Goal: Task Accomplishment & Management: Use online tool/utility

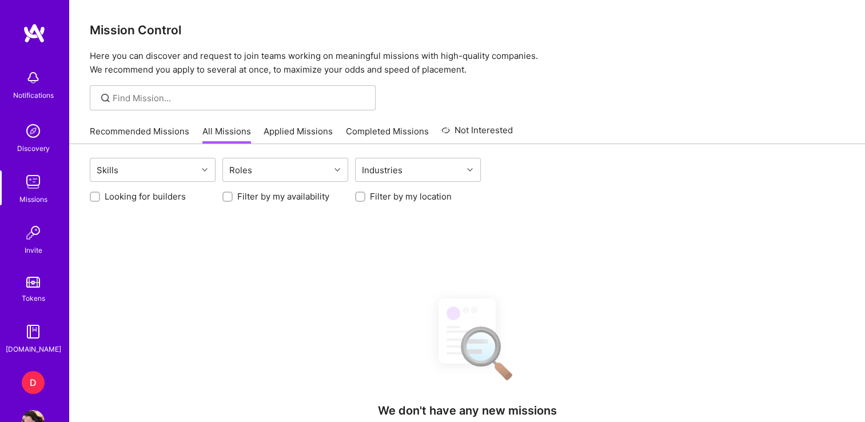
click at [41, 375] on link "D Dazn: Internal Contractors - Community Managers, Product Manager" at bounding box center [33, 382] width 29 height 23
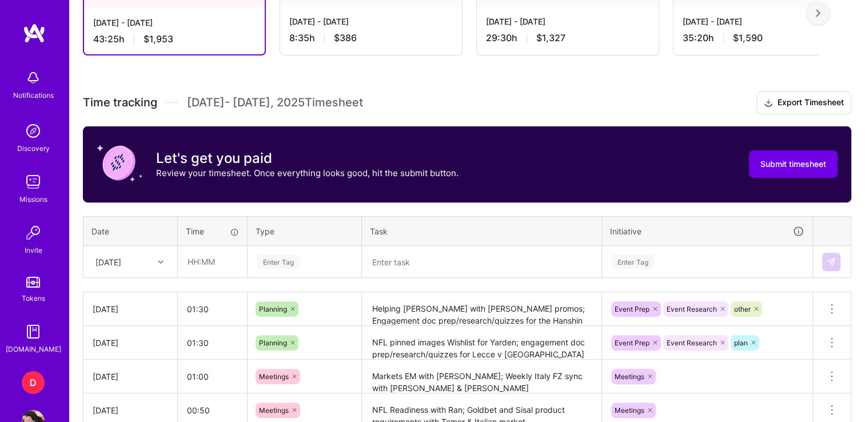
scroll to position [352, 0]
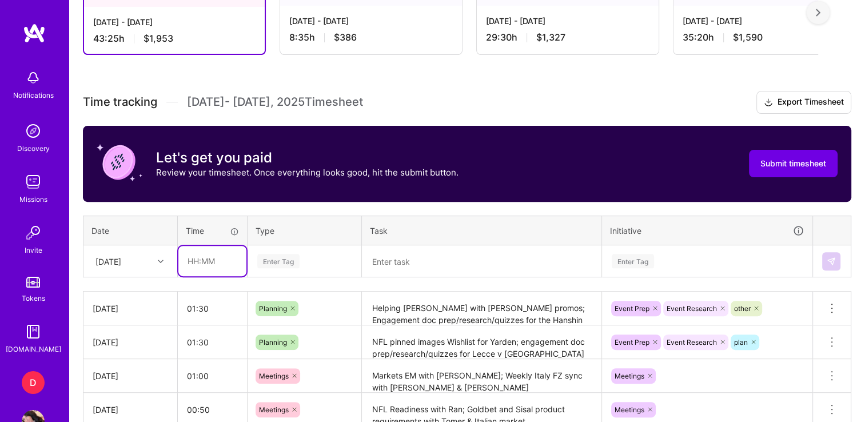
click at [210, 257] on input "text" at bounding box center [212, 261] width 68 height 30
type input "01:00"
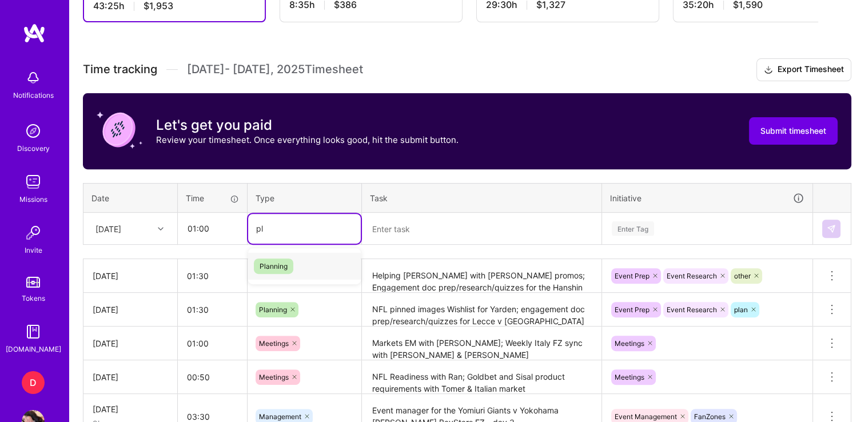
type input "pla"
click at [293, 274] on div "Planning" at bounding box center [304, 266] width 113 height 27
click at [414, 225] on textarea at bounding box center [481, 229] width 237 height 30
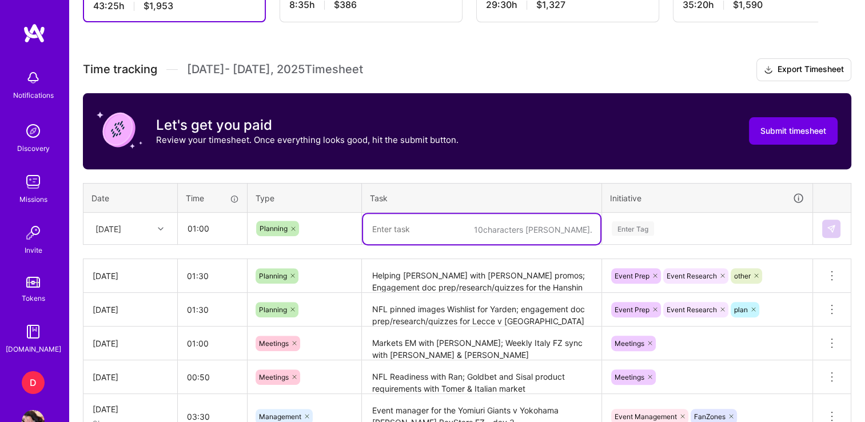
type textarea "S"
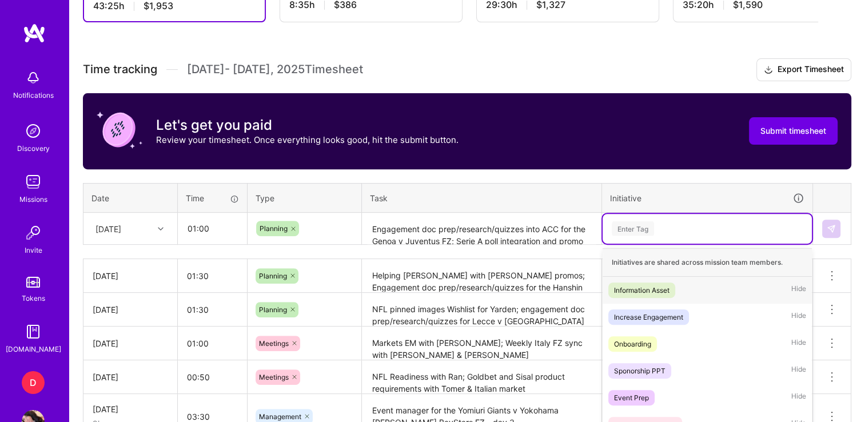
scroll to position [448, 0]
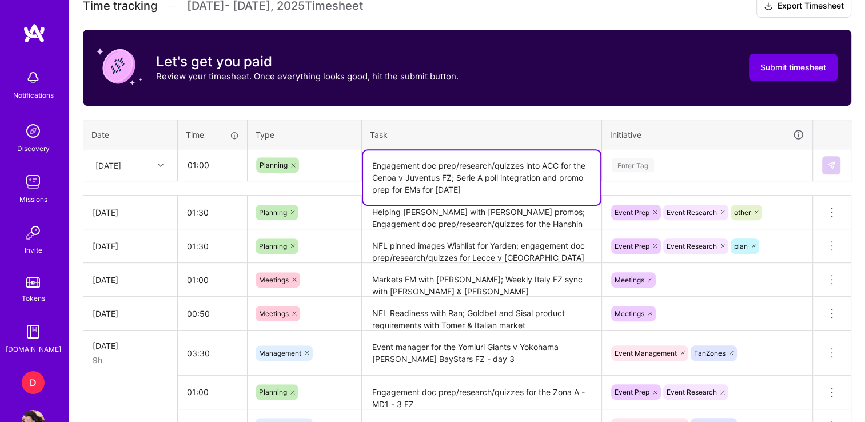
click at [529, 168] on textarea "Engagement doc prep/research/quizzes into ACC for the Genoa v Juventus FZ; Seri…" at bounding box center [481, 177] width 237 height 54
click at [489, 190] on textarea "Engagement doc prep/research/quizzes into ACC for the Genoa v Juventus FZ; Seri…" at bounding box center [481, 177] width 237 height 54
type textarea "Engagement doc prep/research/quizzes into ACC for the Genoa v Juventus FZ; Seri…"
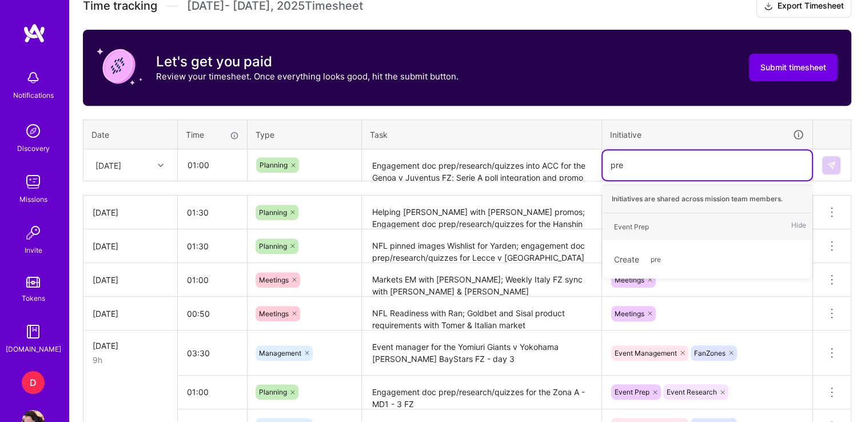
type input "prep"
click at [641, 230] on div "Event Prep" at bounding box center [631, 227] width 35 height 12
type input "resea"
click at [652, 221] on div "Event Research" at bounding box center [639, 227] width 50 height 12
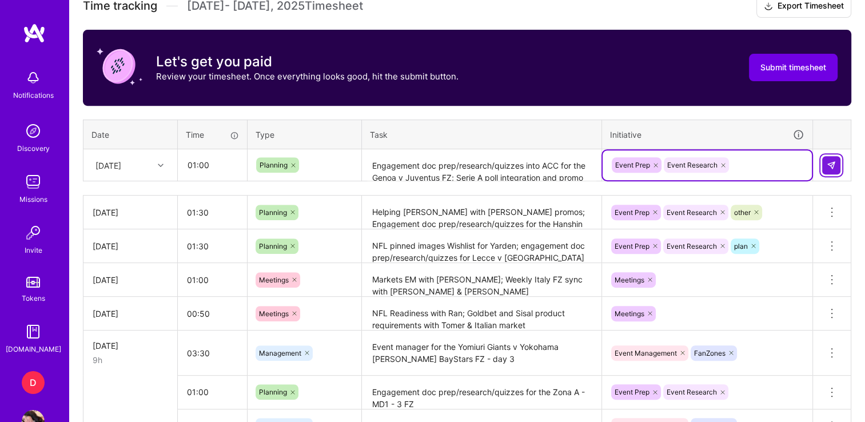
click at [826, 160] on button at bounding box center [831, 165] width 18 height 18
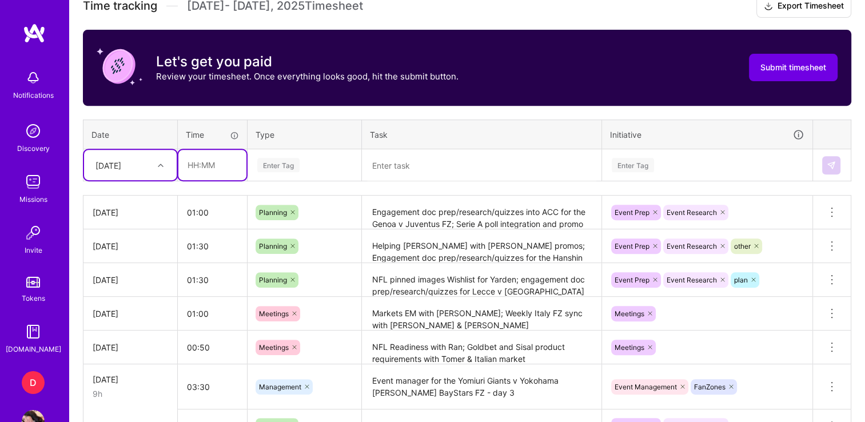
click at [193, 168] on input "text" at bounding box center [212, 165] width 68 height 30
type input "04:00"
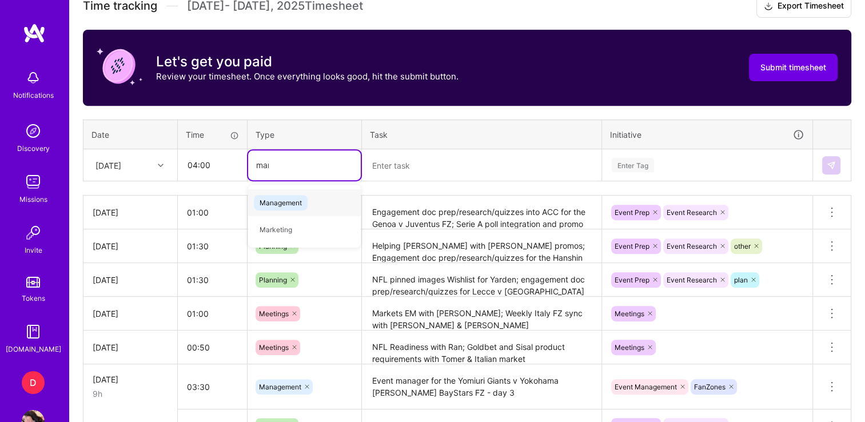
type input "mana"
click at [265, 198] on span "Management" at bounding box center [281, 202] width 54 height 15
click at [423, 161] on textarea at bounding box center [481, 165] width 237 height 30
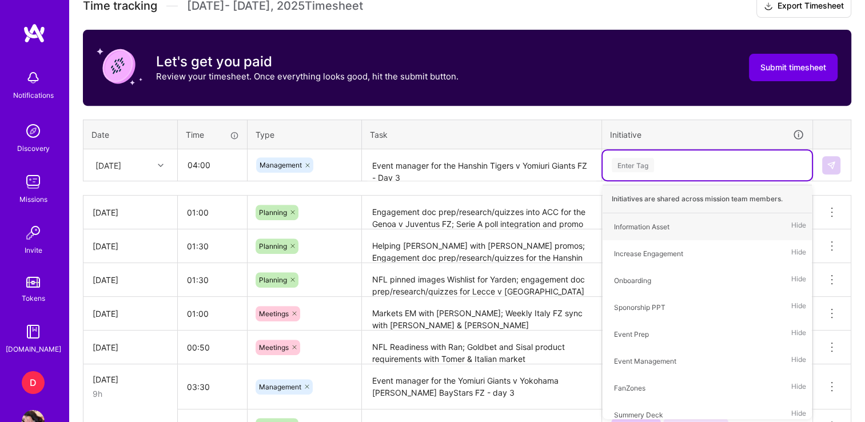
click at [515, 253] on textarea "Helping [PERSON_NAME] with [PERSON_NAME] promos; Engagement doc prep/research/q…" at bounding box center [481, 245] width 237 height 31
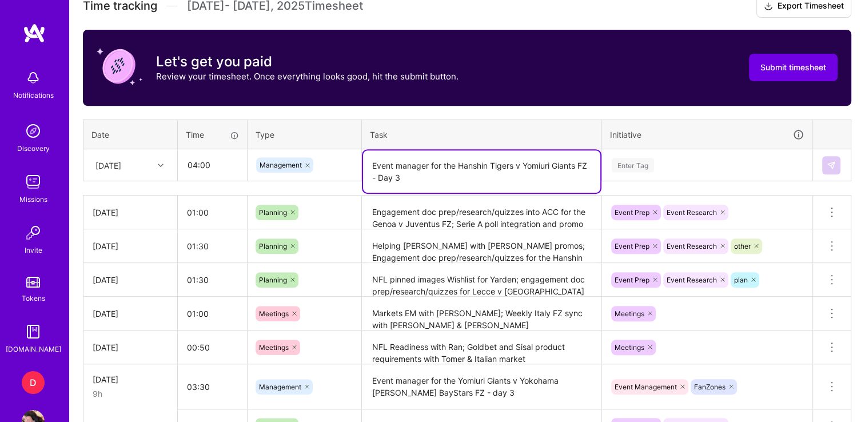
click at [517, 170] on textarea "Event manager for the Hanshin Tigers v Yomiuri Giants FZ - Day 3" at bounding box center [481, 171] width 237 height 42
click at [649, 160] on div "Enter Tag" at bounding box center [633, 165] width 42 height 18
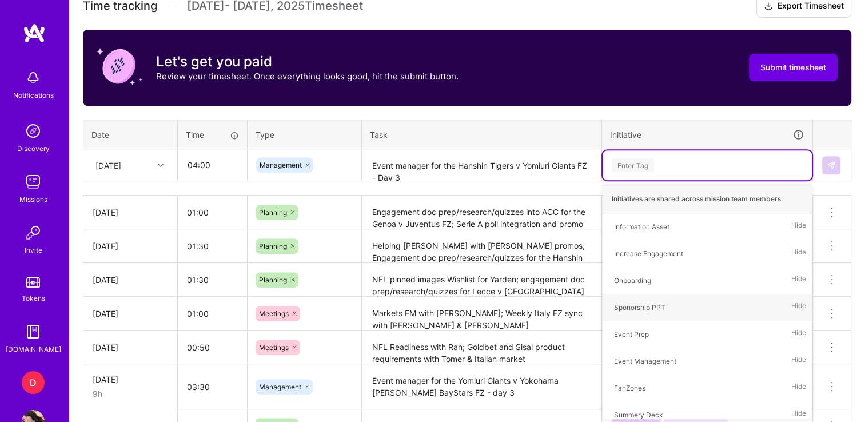
click at [456, 175] on textarea "Event manager for the Hanshin Tigers v Yomiuri Giants FZ - Day 3" at bounding box center [481, 165] width 237 height 30
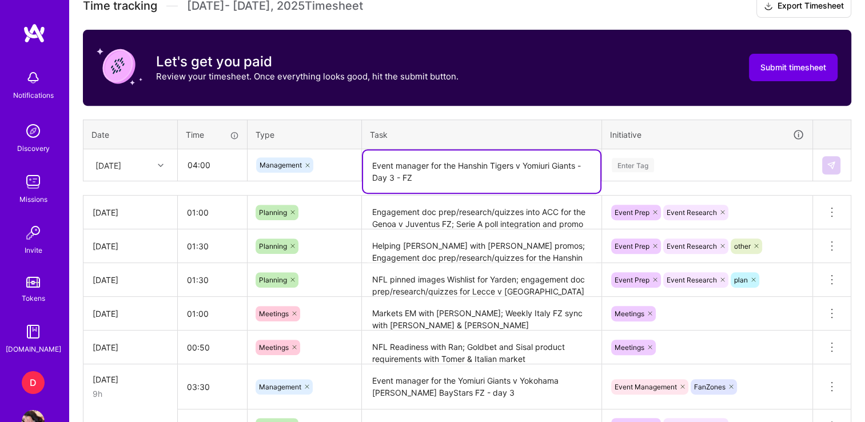
type textarea "Event manager for the Hanshin Tigers v Yomiuri Giants - Day 3 - FZ"
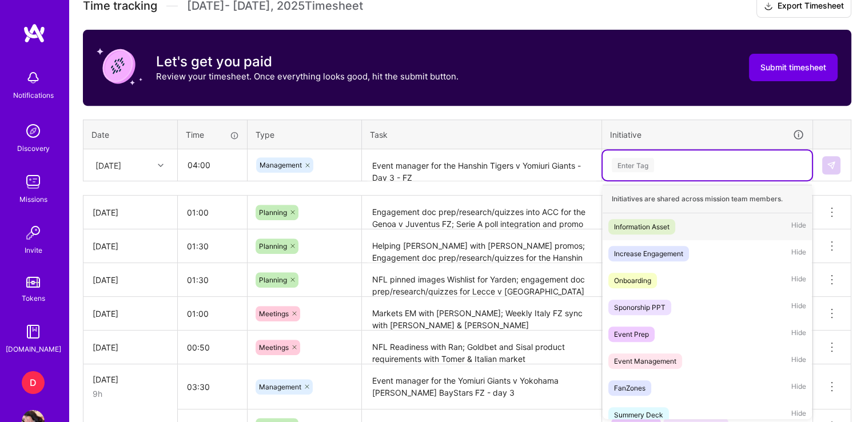
click at [670, 158] on div "Enter Tag" at bounding box center [707, 165] width 193 height 14
click at [636, 355] on div "Event Management" at bounding box center [645, 361] width 62 height 12
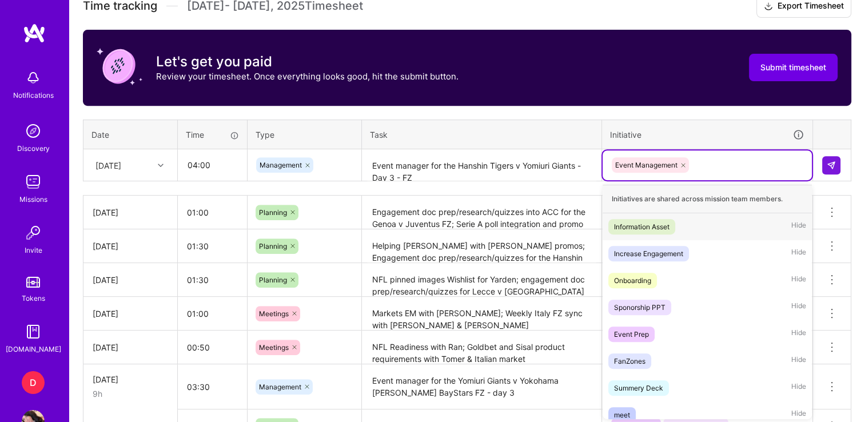
click at [714, 170] on div "Event Management" at bounding box center [707, 165] width 193 height 18
click at [635, 356] on div "FanZones" at bounding box center [629, 361] width 31 height 12
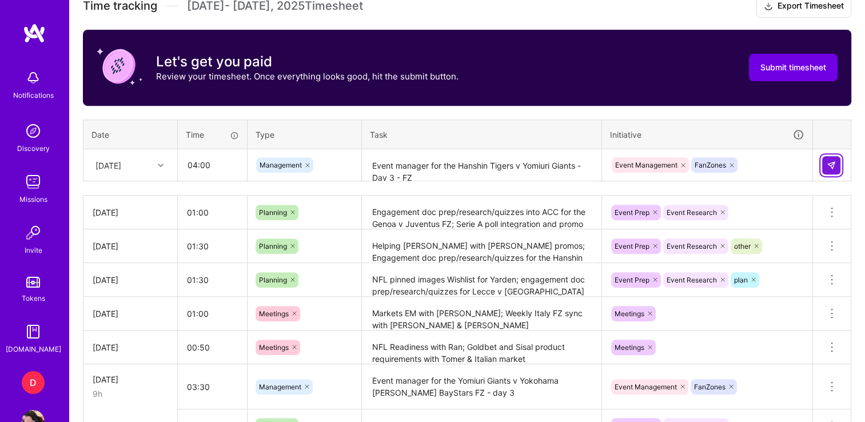
click at [827, 165] on img at bounding box center [831, 165] width 9 height 9
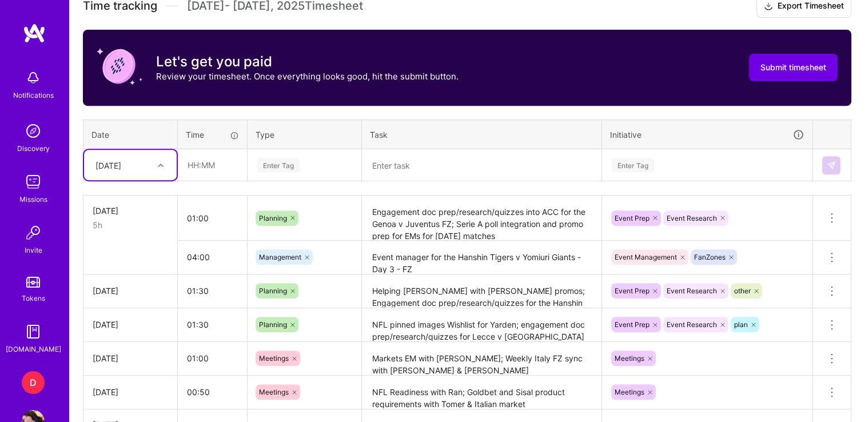
scroll to position [199, 0]
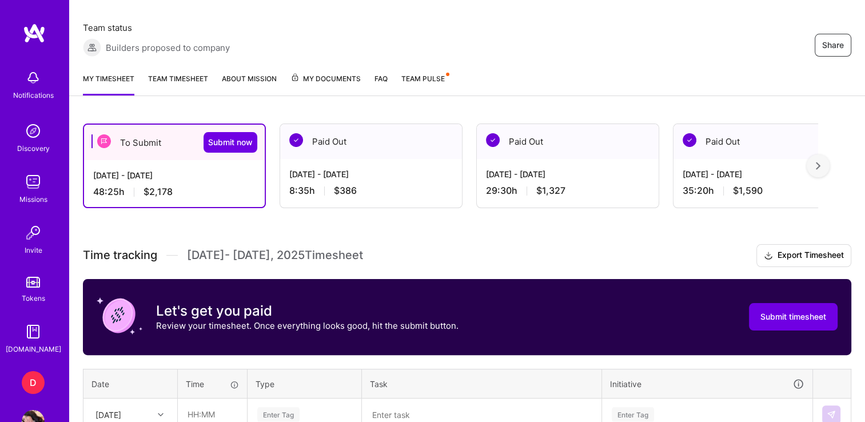
click at [830, 156] on div at bounding box center [818, 165] width 23 height 23
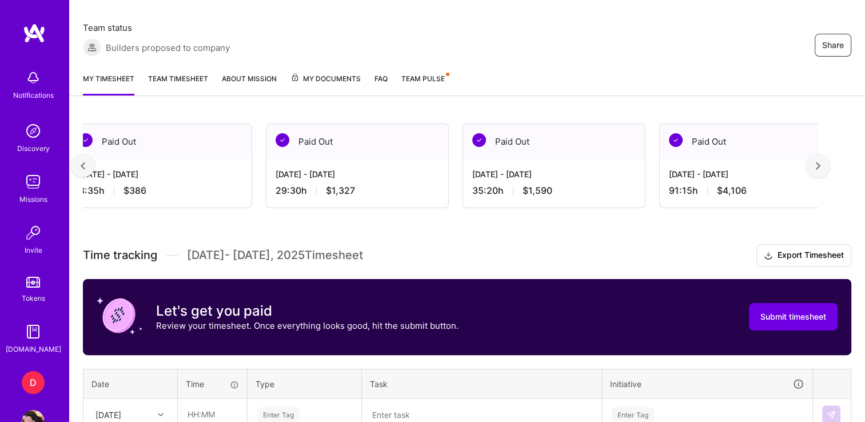
click at [830, 156] on div at bounding box center [818, 165] width 23 height 23
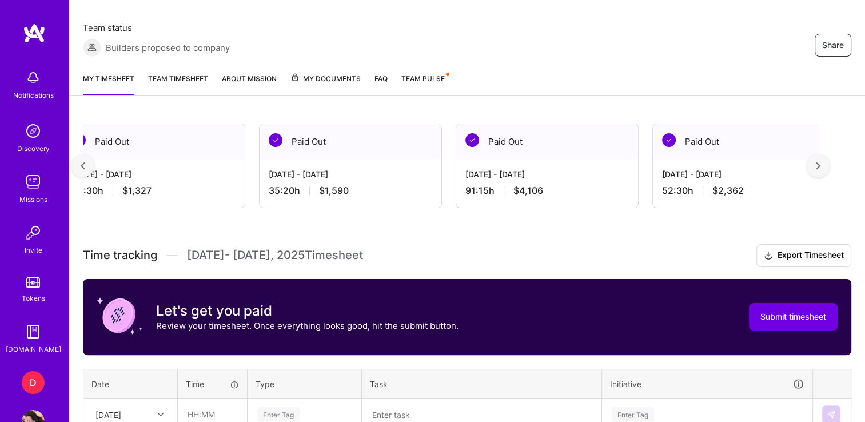
scroll to position [0, 421]
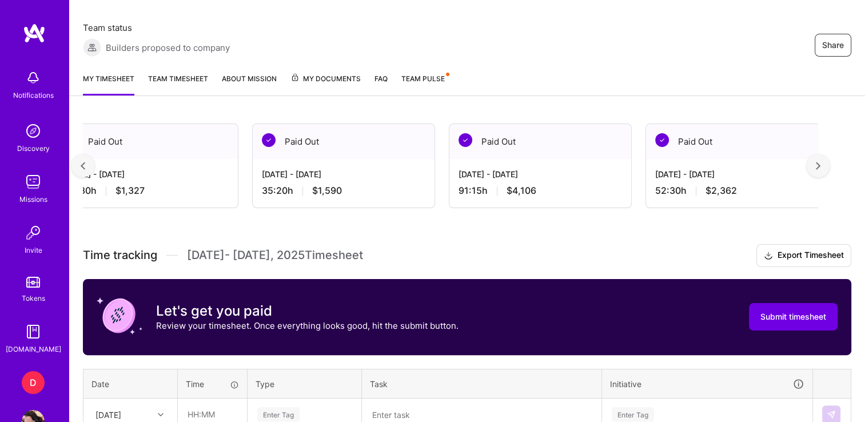
click at [81, 163] on img at bounding box center [83, 166] width 5 height 8
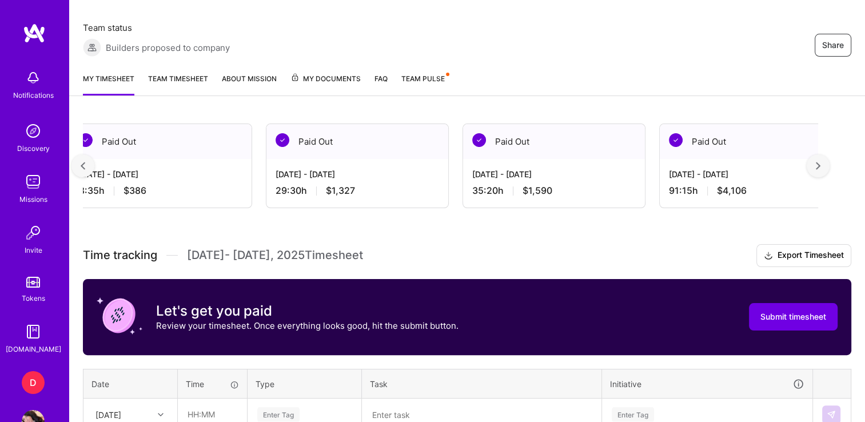
click at [81, 163] on img at bounding box center [83, 166] width 5 height 8
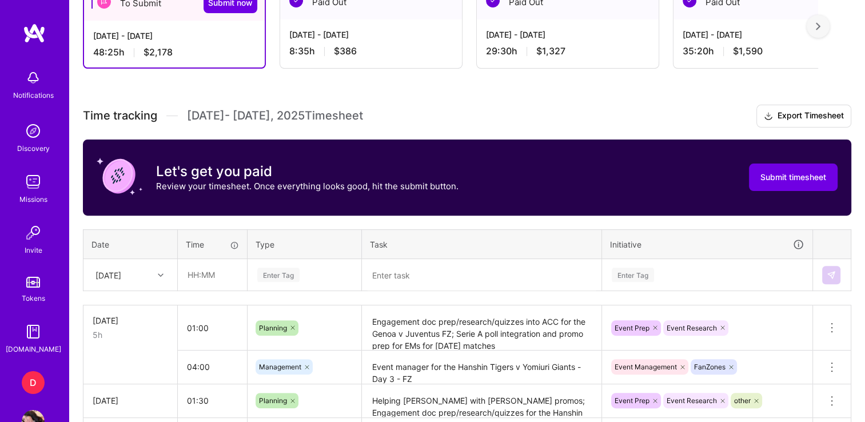
scroll to position [340, 0]
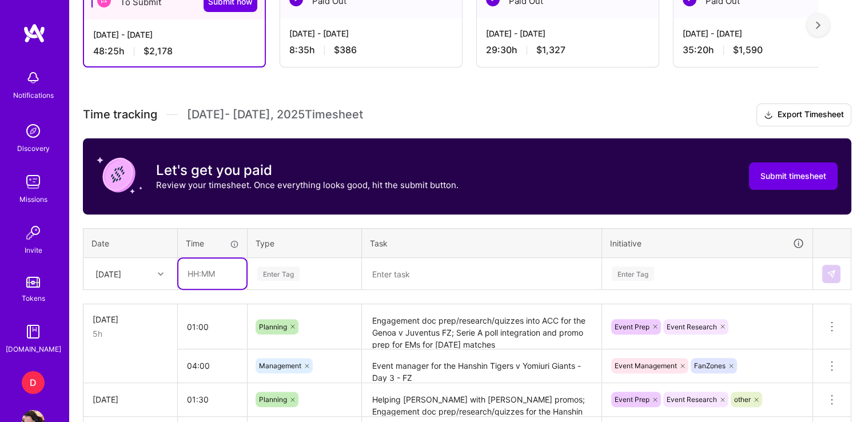
click at [200, 272] on input "text" at bounding box center [212, 273] width 68 height 30
type input "3"
